Goal: Task Accomplishment & Management: Complete application form

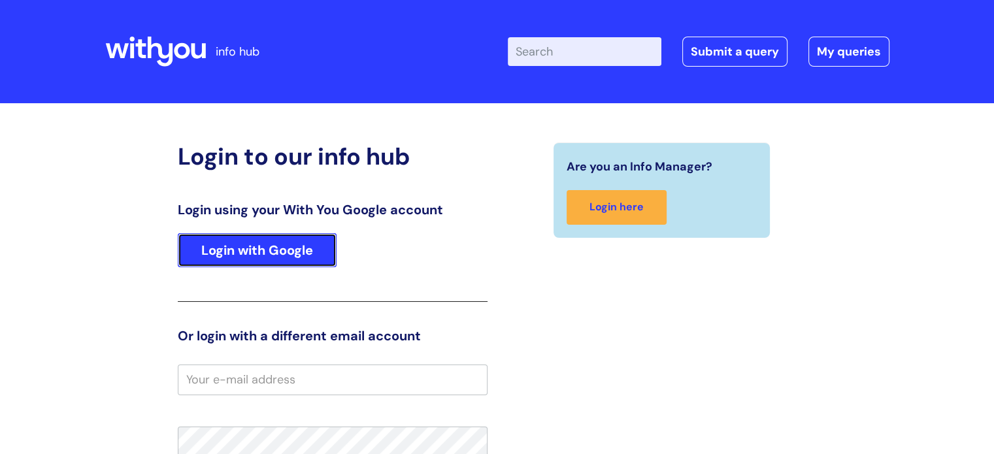
click at [288, 245] on link "Login with Google" at bounding box center [257, 250] width 159 height 34
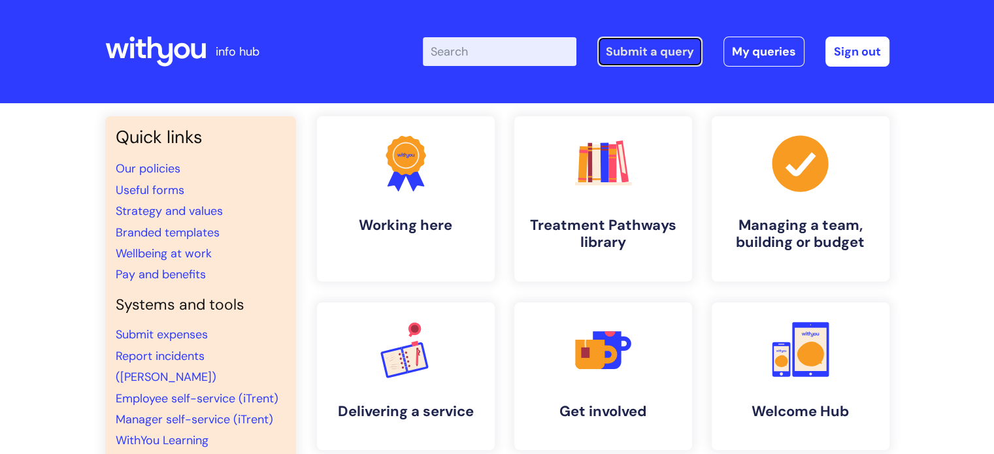
click at [635, 52] on link "Submit a query" at bounding box center [649, 52] width 105 height 30
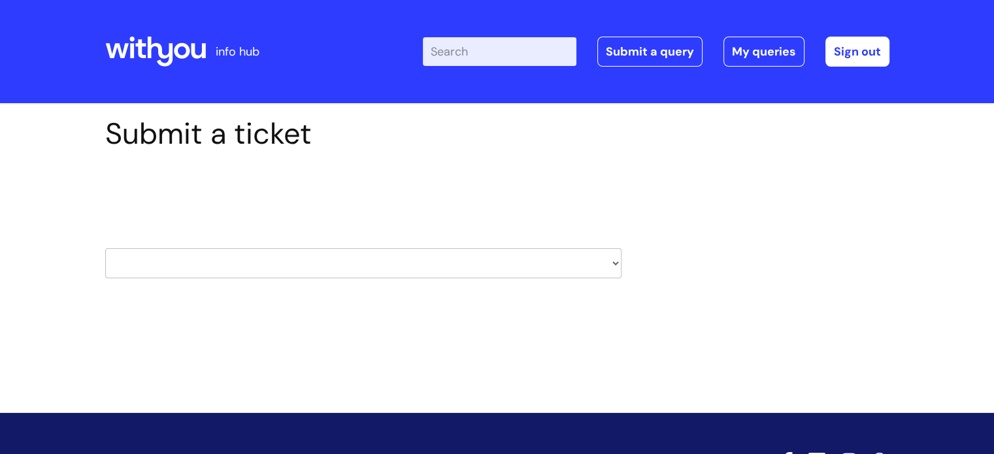
click at [276, 267] on select "HR / People IT and Support Clinical Drug Alerts Finance Accounts Data Support T…" at bounding box center [363, 263] width 516 height 30
select select "it_and_support"
click at [105, 248] on select "HR / People IT and Support Clinical Drug Alerts Finance Accounts Data Support T…" at bounding box center [363, 263] width 516 height 30
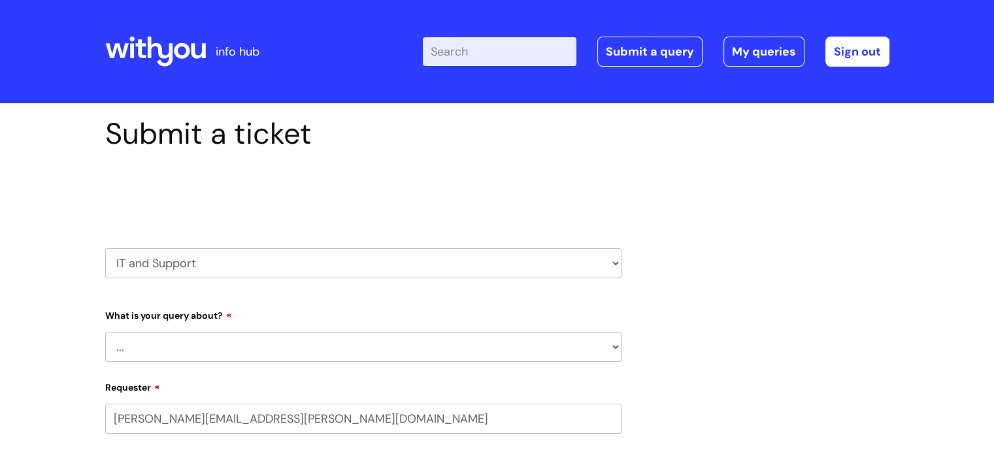
select select "80004157190"
click at [252, 349] on select "... Mobile Phone Reset & MFA Accounts, Starters and Leavers IT Hardware issue I…" at bounding box center [363, 347] width 516 height 30
select select "IT Hardware issue"
click at [105, 332] on select "... Mobile Phone Reset & MFA Accounts, Starters and Leavers IT Hardware issue I…" at bounding box center [363, 347] width 516 height 30
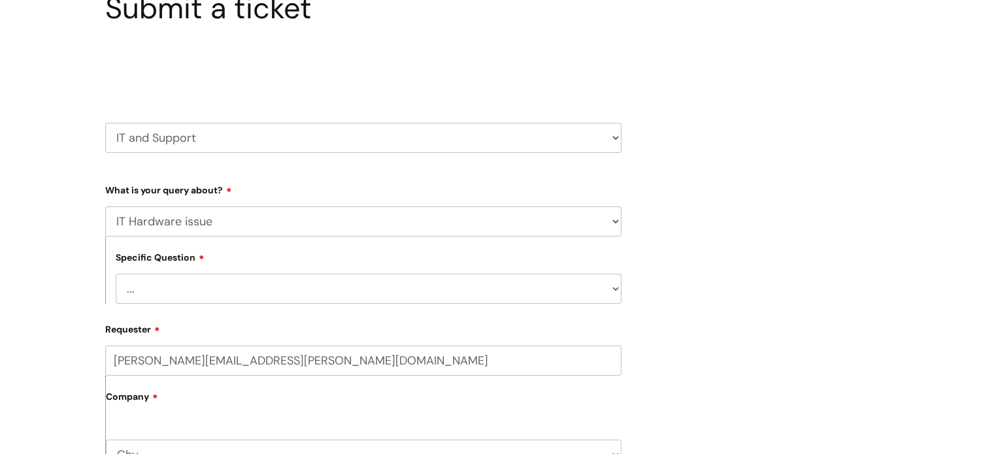
scroll to position [131, 0]
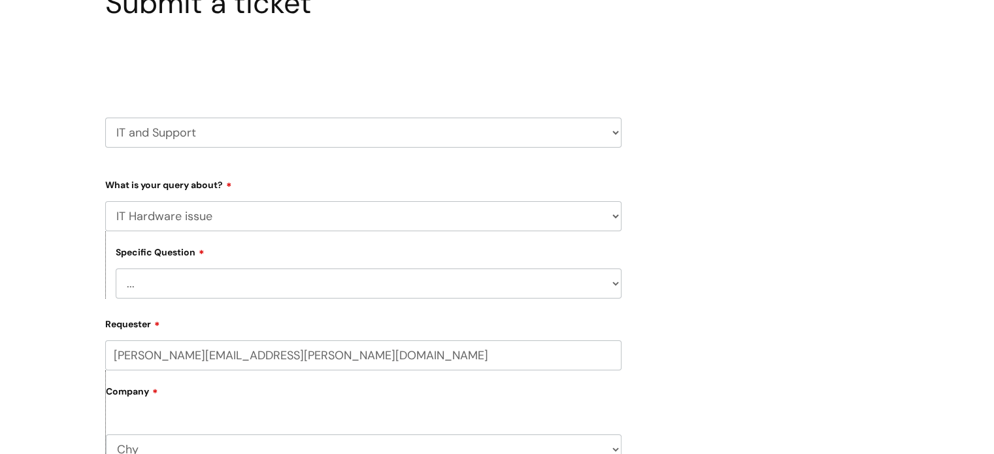
click at [206, 290] on select "... I need a new or replacement ... I’m waiting for new or replacement hardware…" at bounding box center [369, 284] width 506 height 30
select select "Problems with IT equipment in a With You office"
click at [116, 269] on select "... I need a new or replacement ... I’m waiting for new or replacement hardware…" at bounding box center [369, 284] width 506 height 30
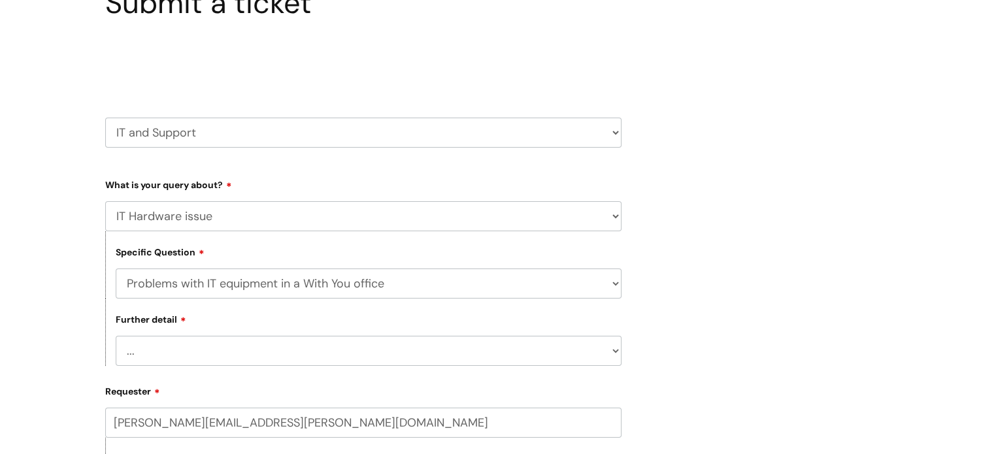
scroll to position [196, 0]
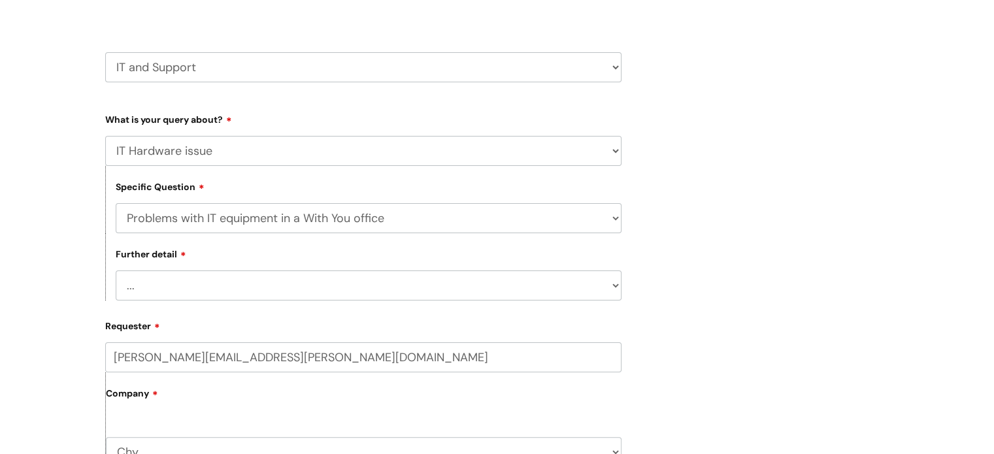
click at [350, 290] on select "... We’ve no internet in our WithYou office We’ve no phones in our WithYou offi…" at bounding box center [369, 286] width 506 height 30
click at [369, 297] on select "... We’ve no internet in our WithYou office We’ve no phones in our WithYou offi…" at bounding box center [369, 286] width 506 height 30
select select "Something else"
click at [116, 271] on select "... We’ve no internet in our WithYou office We’ve no phones in our WithYou offi…" at bounding box center [369, 286] width 506 height 30
click at [969, 312] on div "Submit a ticket Select issue type HR / People IT and Support Clinical Drug Aler…" at bounding box center [497, 438] width 994 height 1062
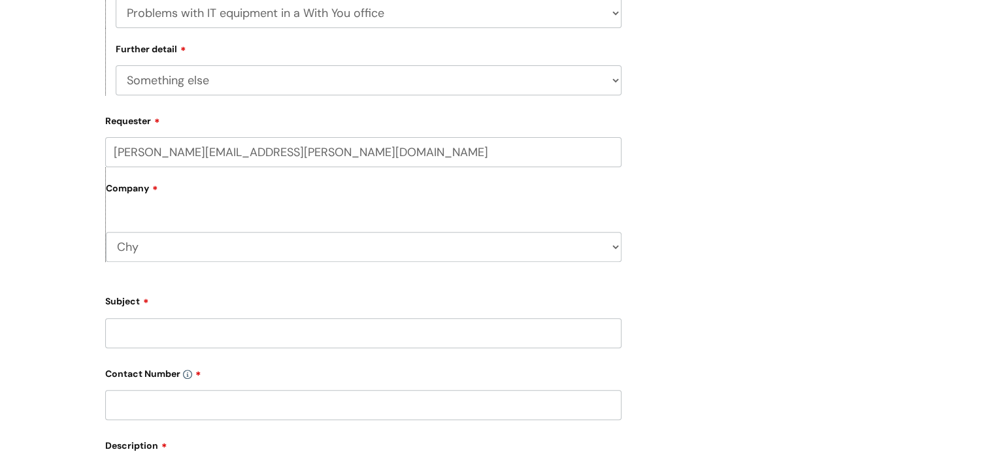
scroll to position [457, 0]
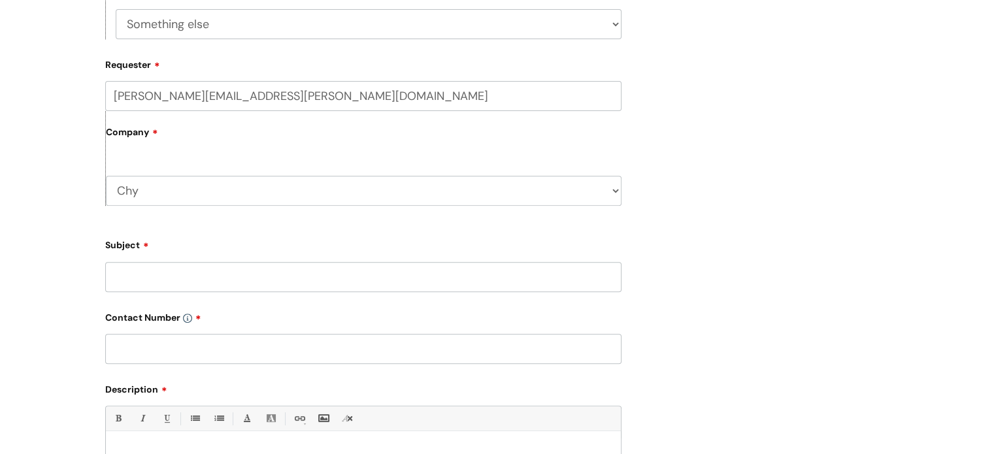
click at [202, 275] on input "Subject" at bounding box center [363, 277] width 516 height 30
type input "Chrome Box 02217"
click at [179, 358] on input "text" at bounding box center [363, 349] width 516 height 30
type input "01872 262414"
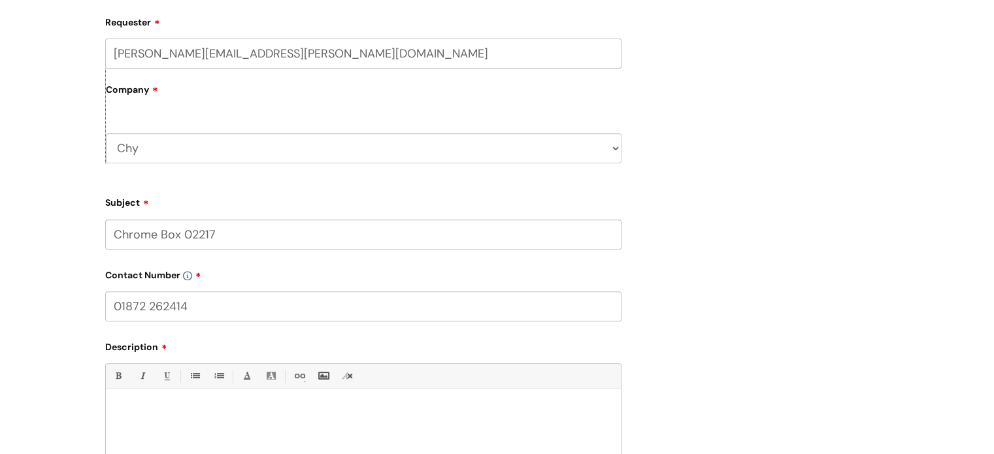
scroll to position [523, 0]
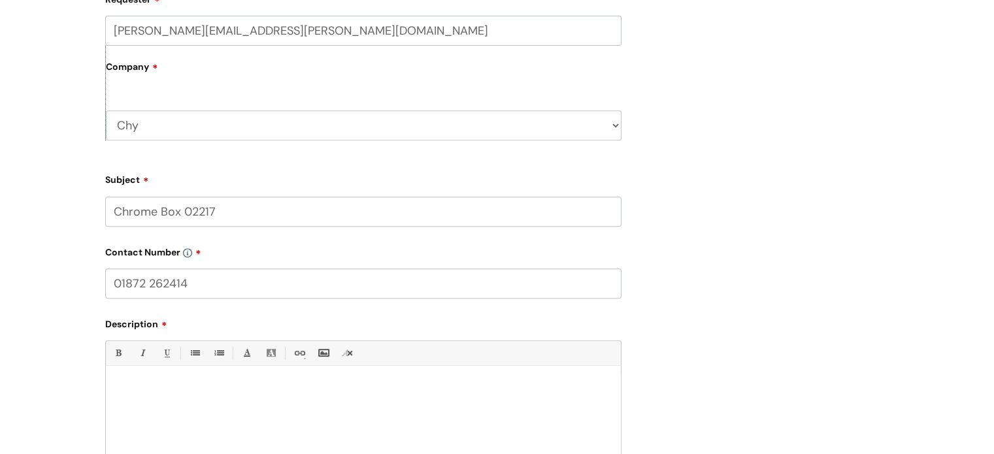
click at [156, 382] on div at bounding box center [363, 418] width 515 height 90
drag, startPoint x: 298, startPoint y: 390, endPoint x: 259, endPoint y: 384, distance: 39.7
click at [259, 384] on p "We're trying to use this Chrome box and it says 'Your Device is Locked'" at bounding box center [363, 389] width 495 height 12
click at [565, 394] on p "We're trying to use this Chrome box but we're getting a message on screen sayin…" at bounding box center [363, 389] width 495 height 12
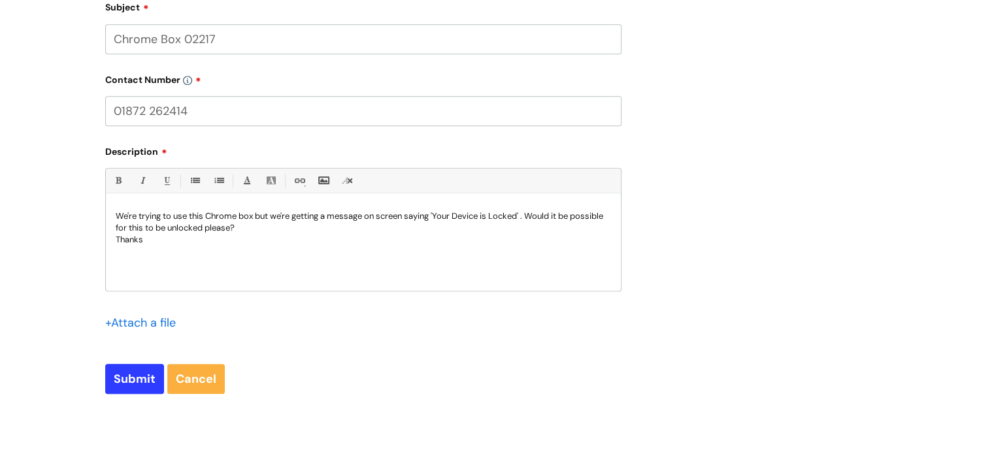
scroll to position [719, 0]
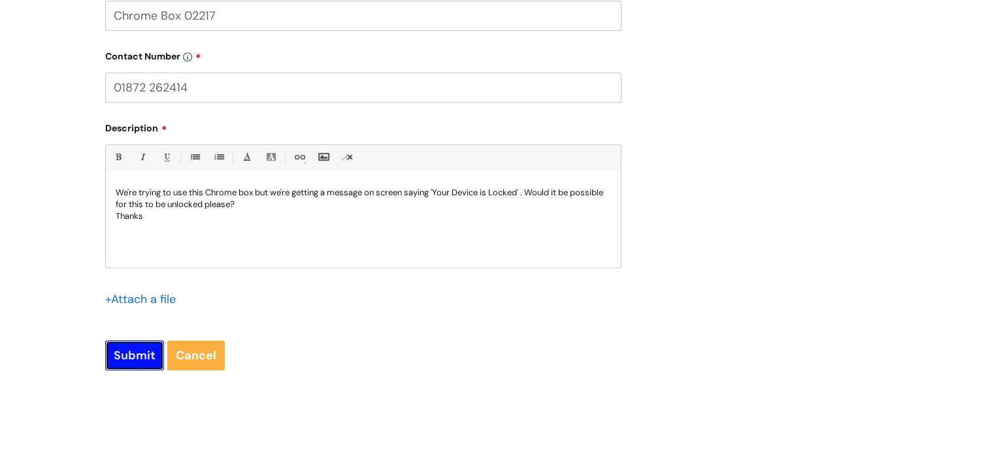
click at [134, 358] on input "Submit" at bounding box center [134, 355] width 59 height 30
type input "Please Wait..."
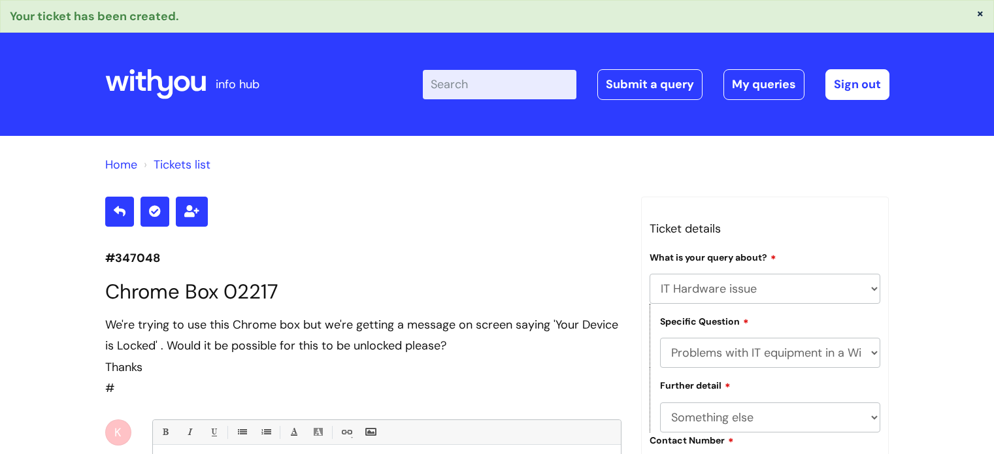
select select "IT Hardware issue"
select select "Problems with IT equipment in a With You office"
select select "Something else"
